Goal: Transaction & Acquisition: Purchase product/service

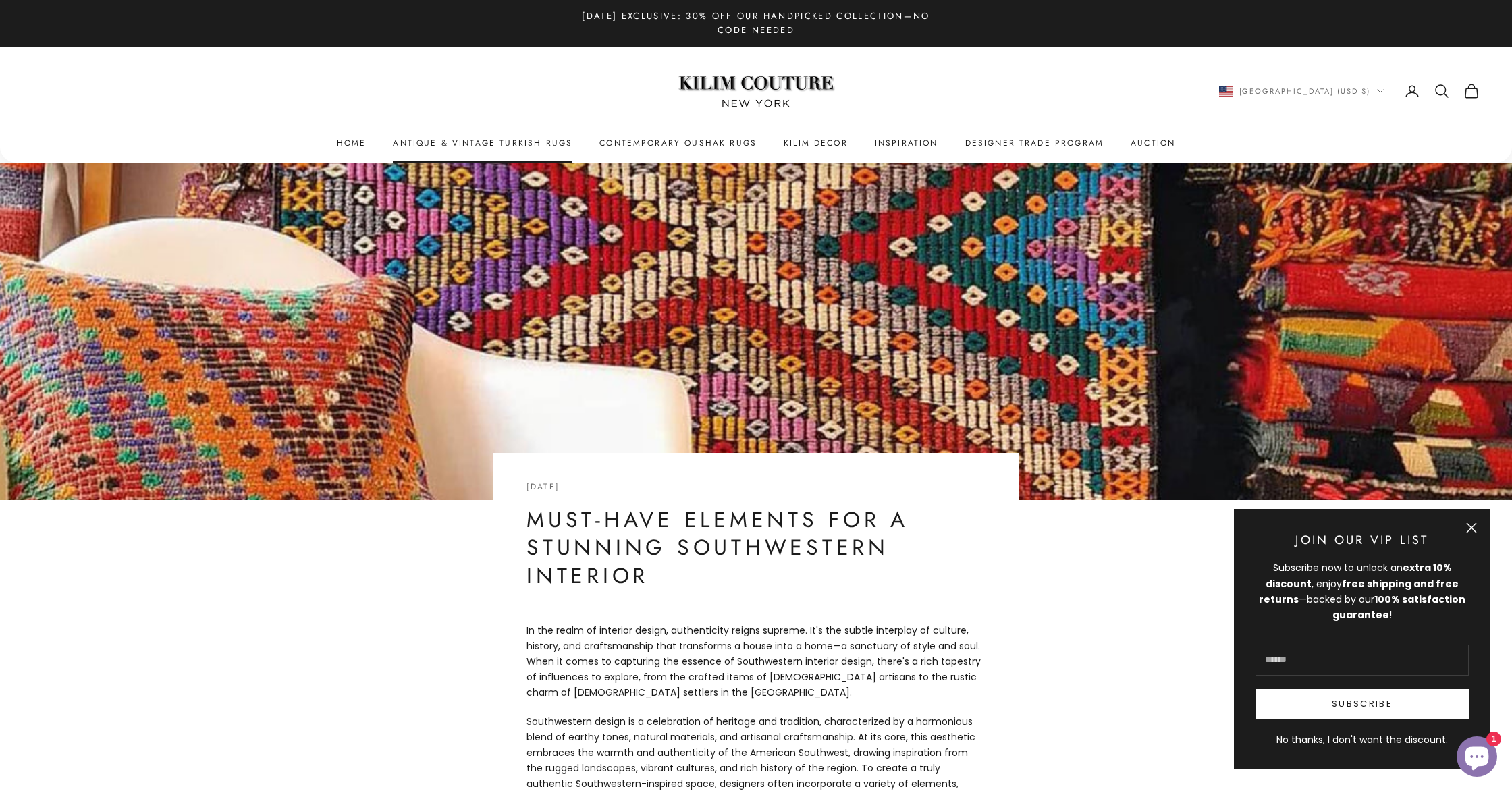
click at [441, 138] on link "Antique & Vintage Turkish Rugs" at bounding box center [483, 143] width 180 height 13
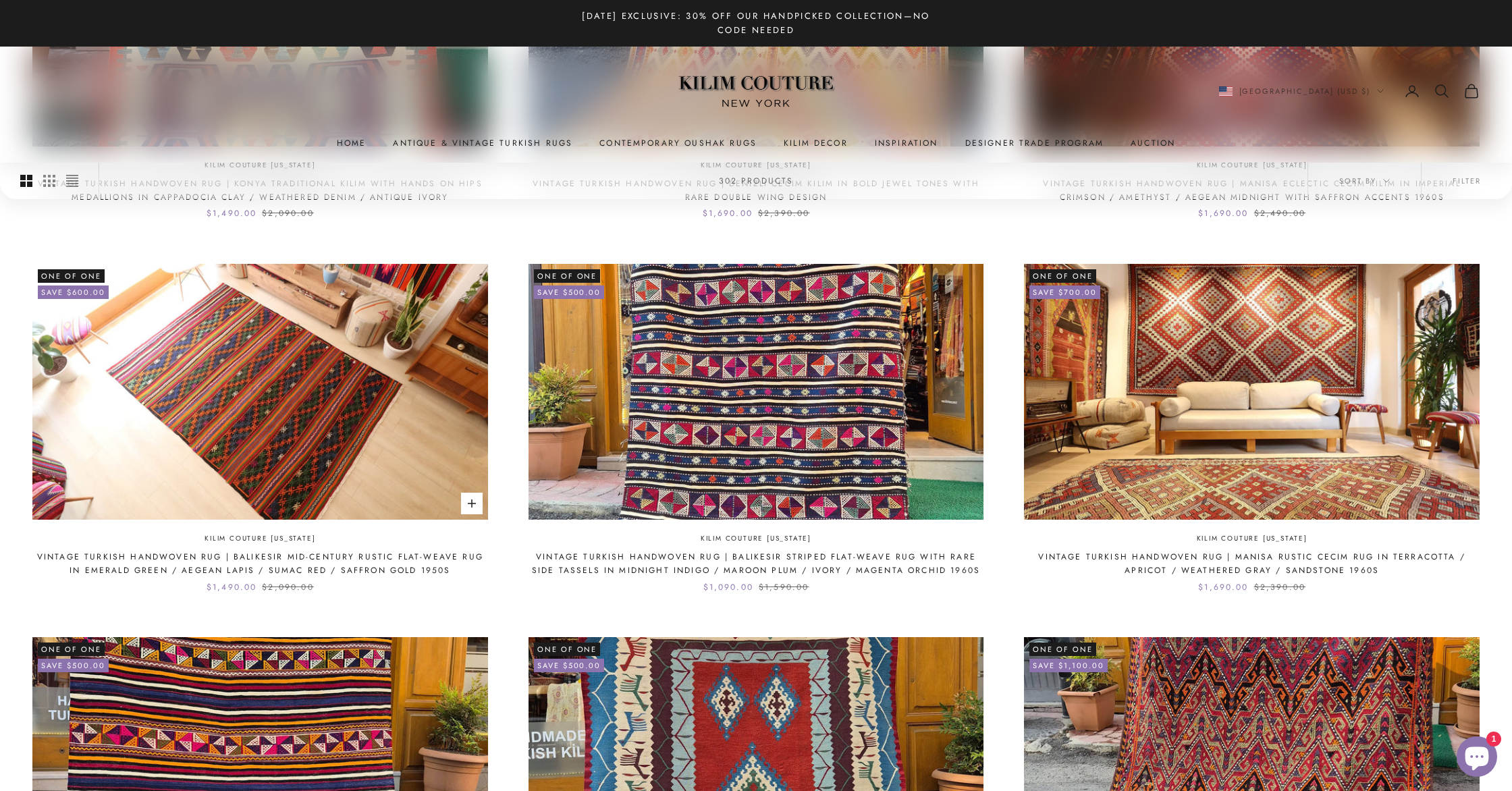
scroll to position [611, 0]
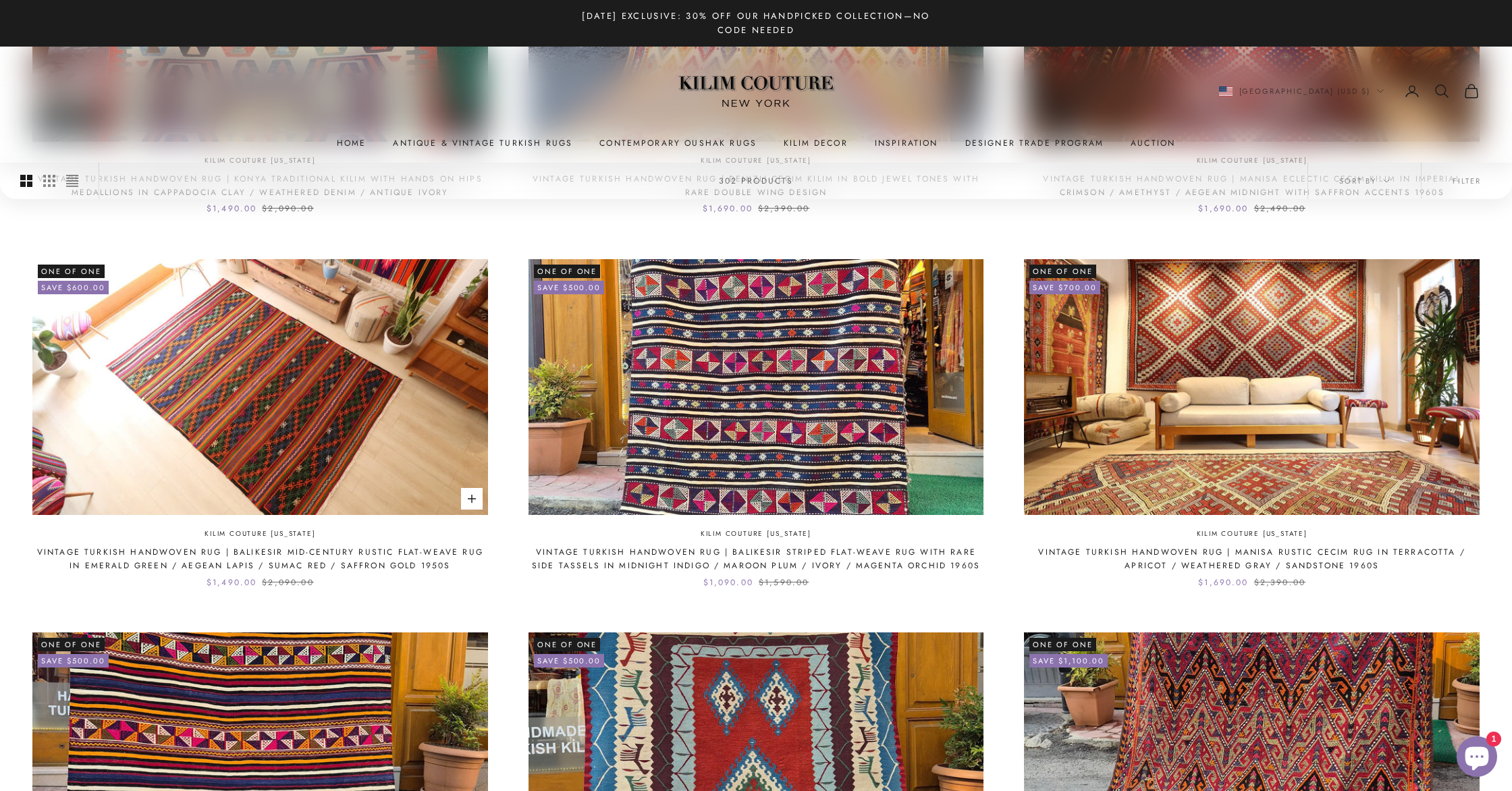
click at [323, 559] on link "Vintage Turkish Handwoven Rug | Balikesir Mid-Century Rustic Flat-Weave Rug in …" at bounding box center [260, 559] width 455 height 28
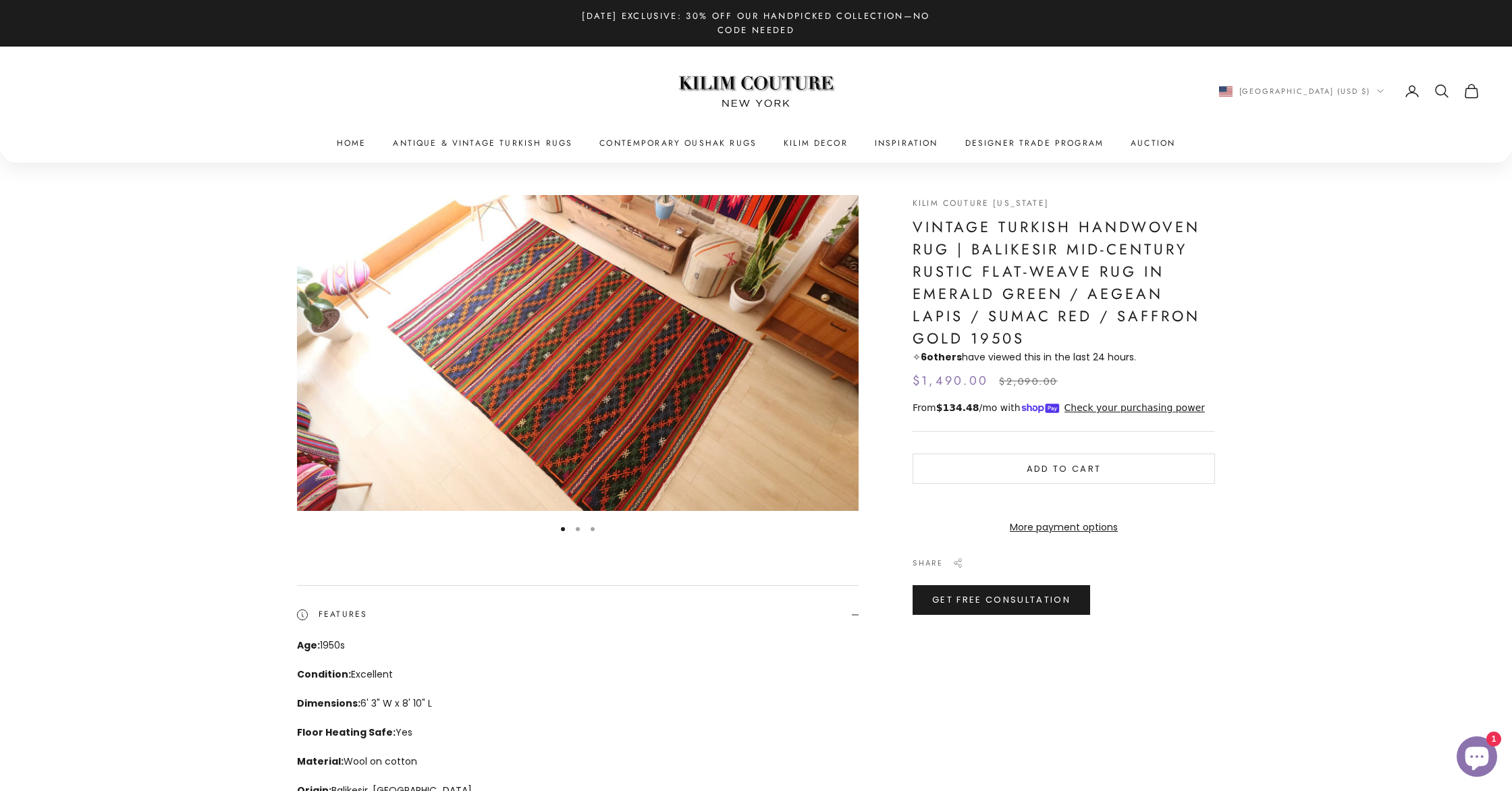
click at [1437, 91] on icon "Secondary navigation" at bounding box center [1441, 91] width 17 height 17
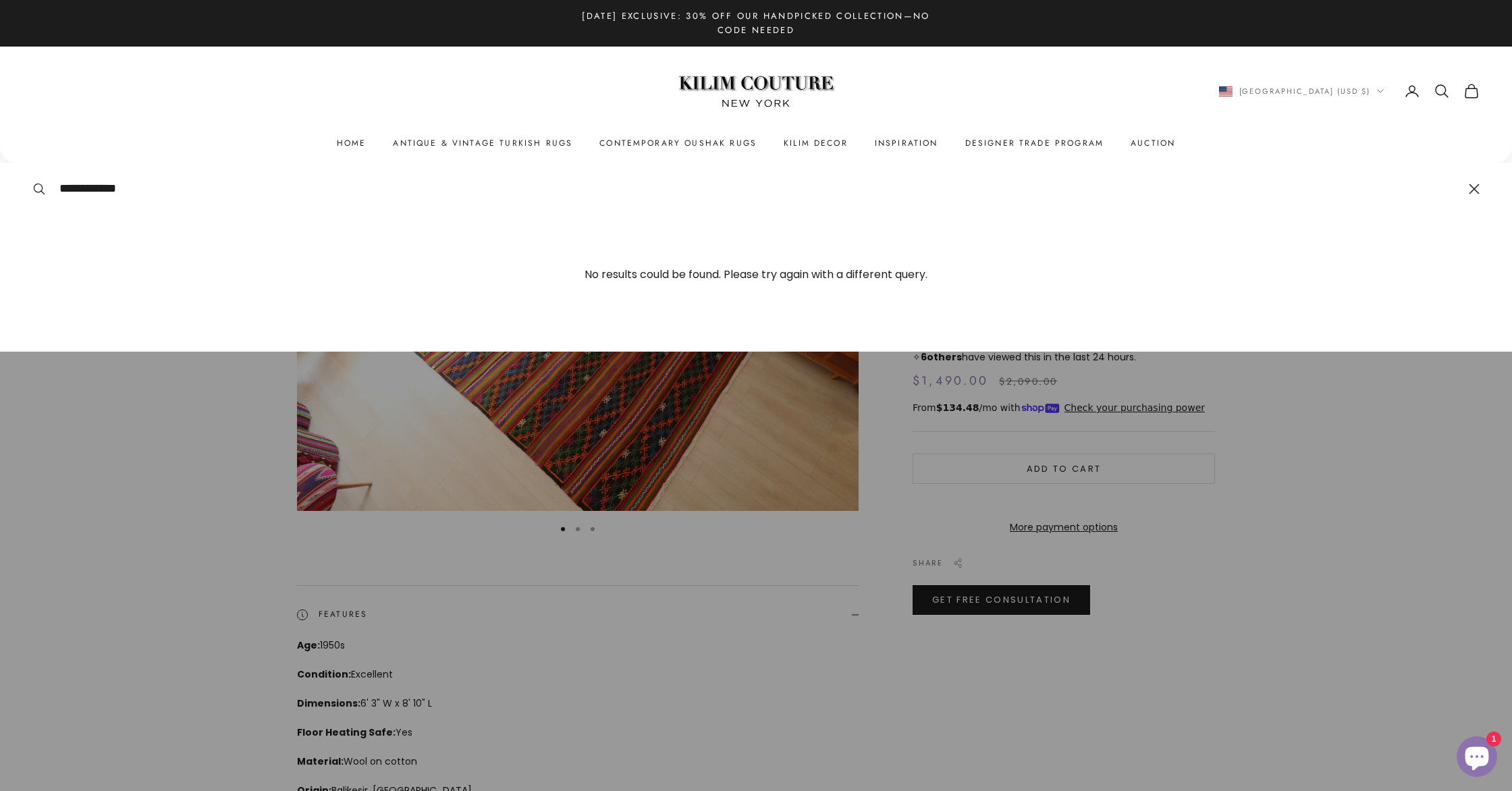
type input "**********"
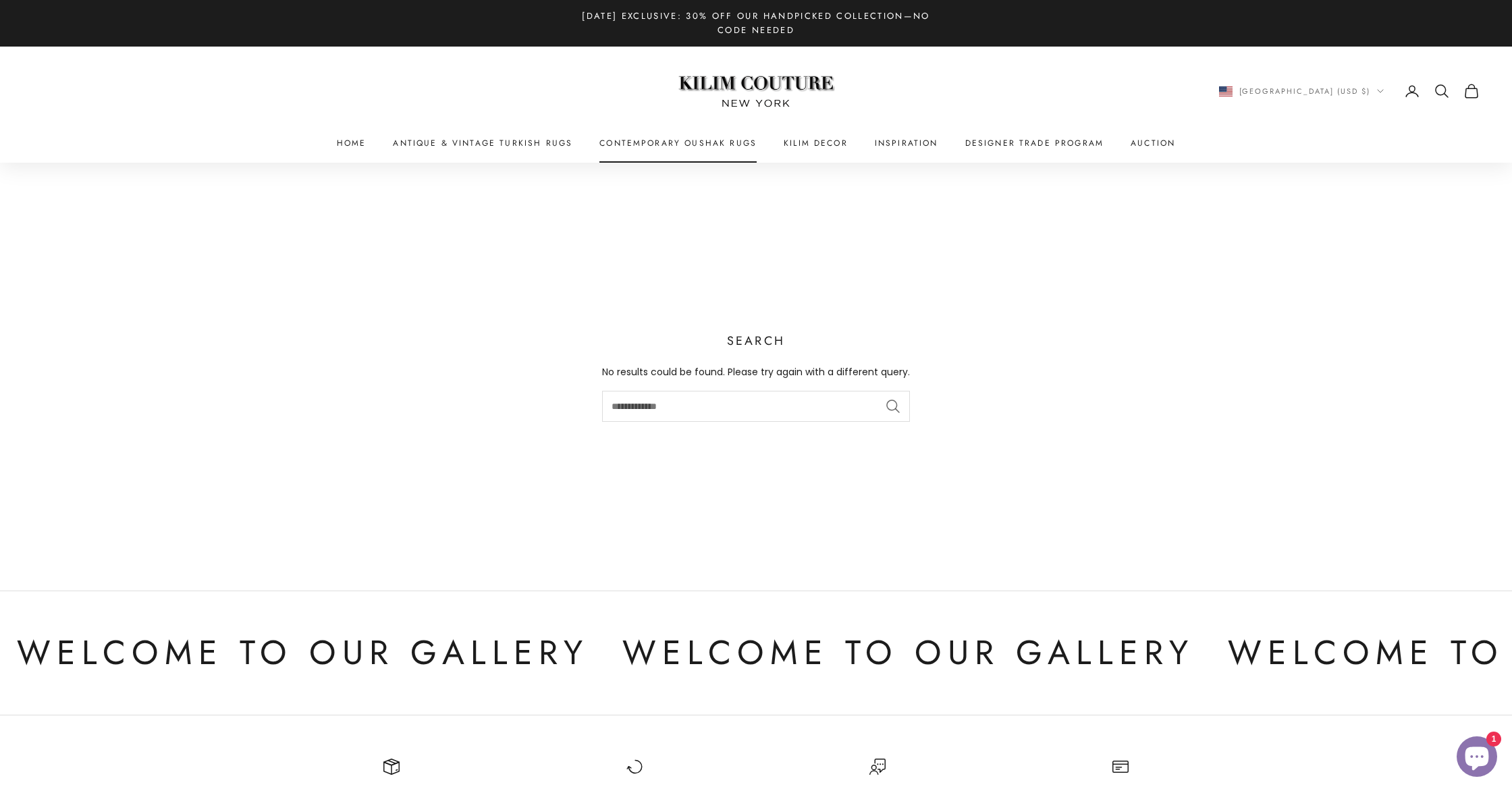
click at [738, 144] on link "Contemporary Oushak Rugs" at bounding box center [678, 143] width 158 height 13
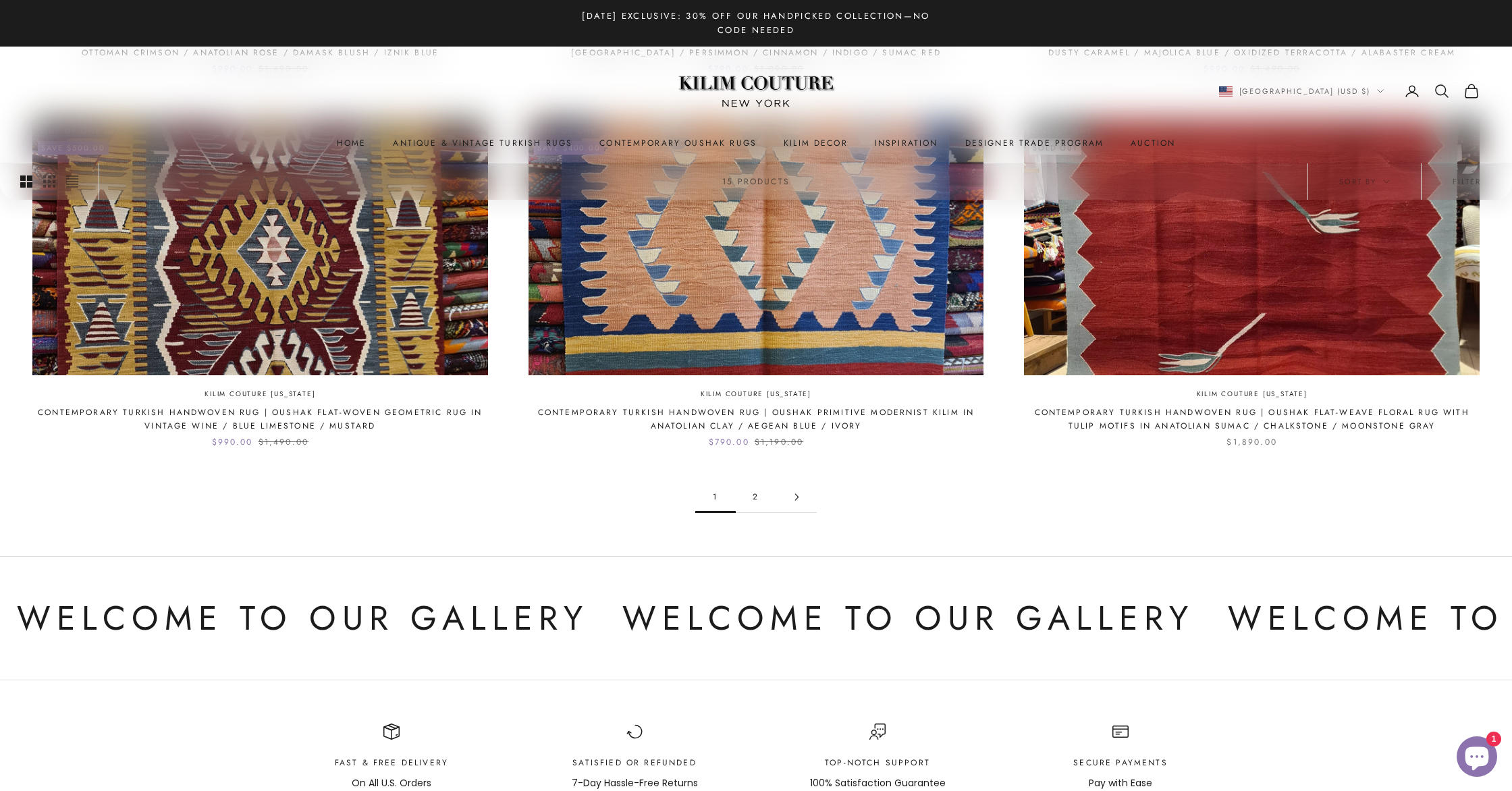
scroll to position [1512, 0]
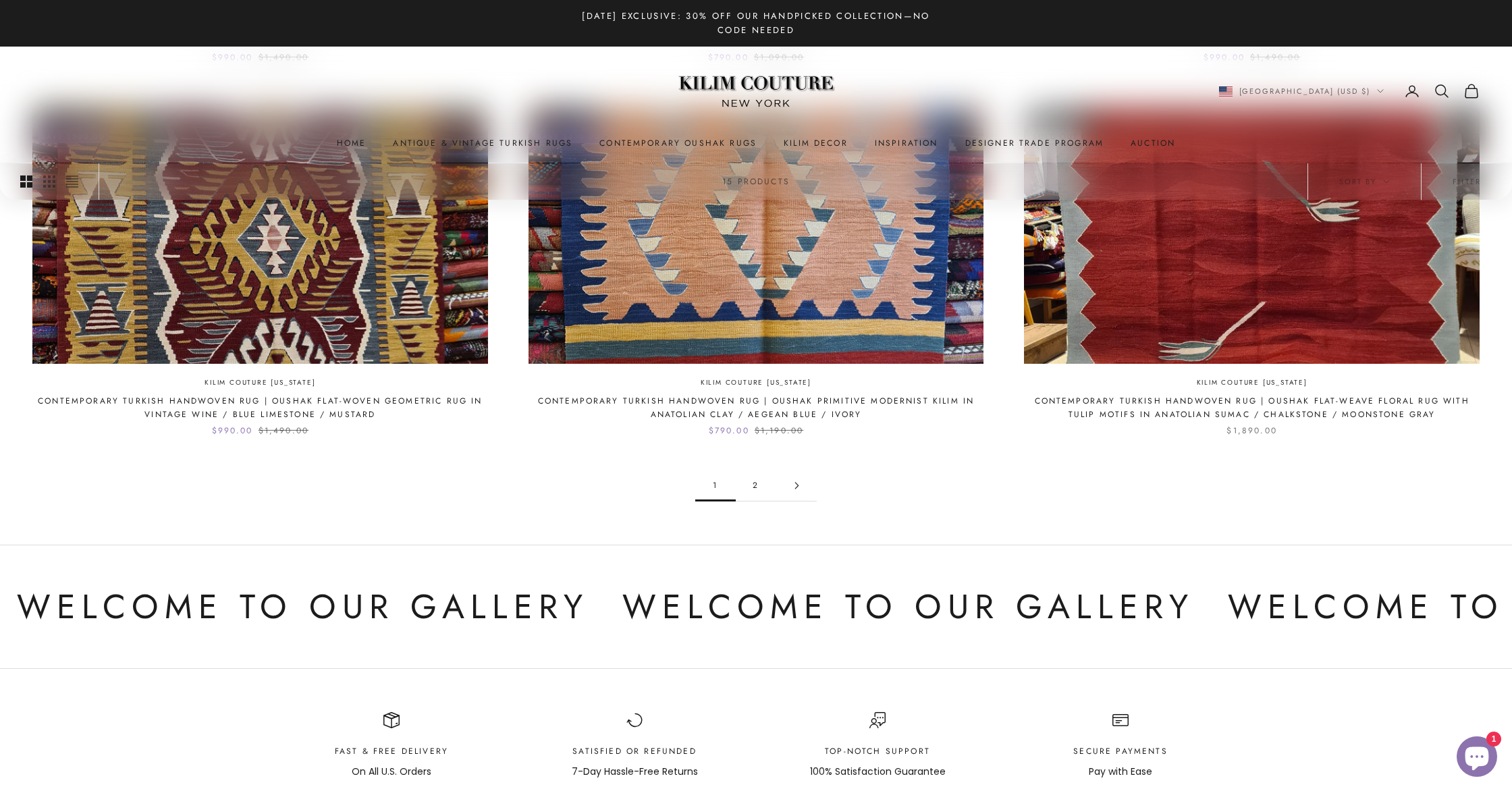
click at [758, 470] on link "2" at bounding box center [755, 485] width 40 height 31
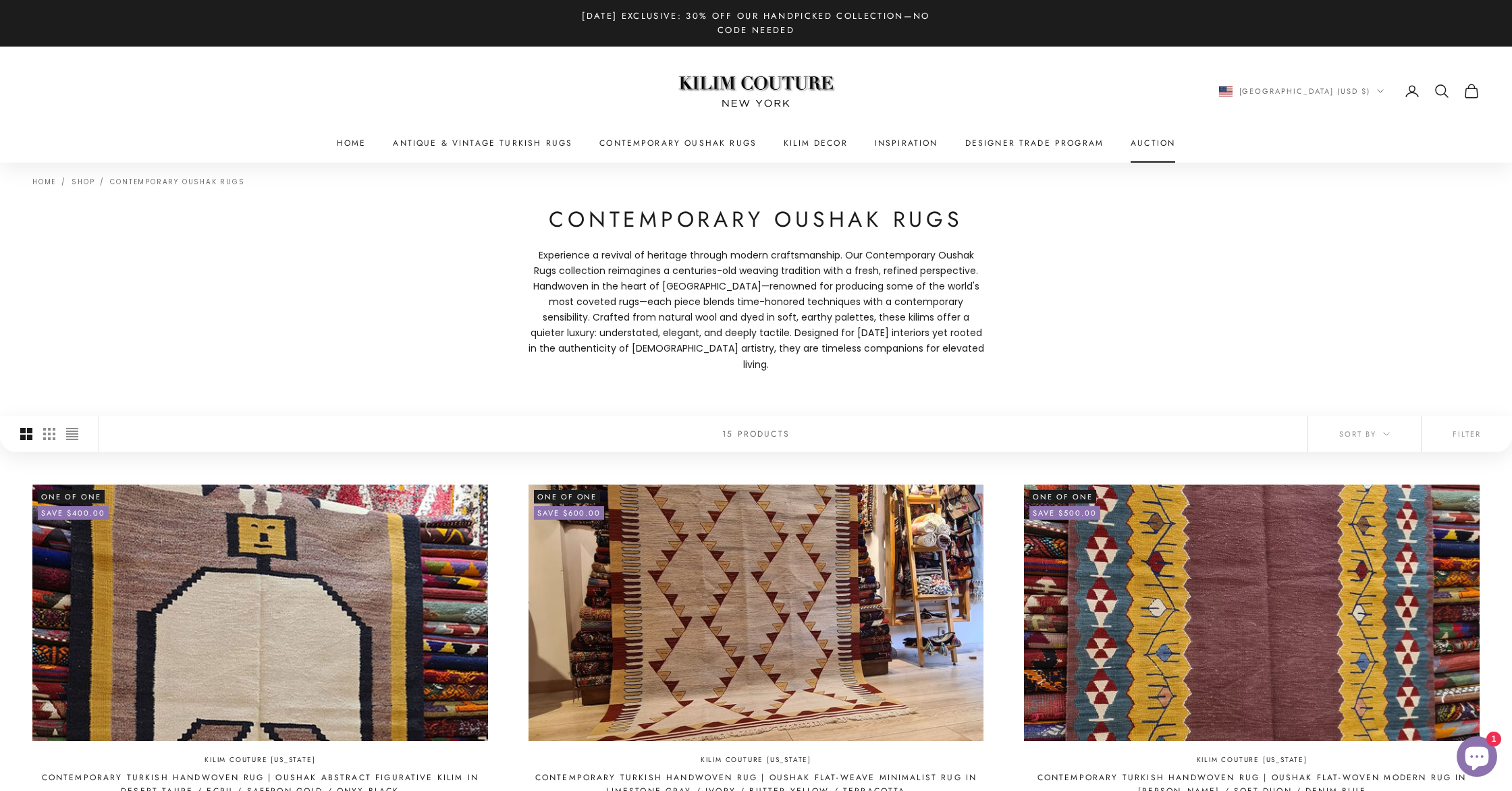
click at [1144, 141] on link "Auction" at bounding box center [1152, 143] width 45 height 13
